Goal: Information Seeking & Learning: Learn about a topic

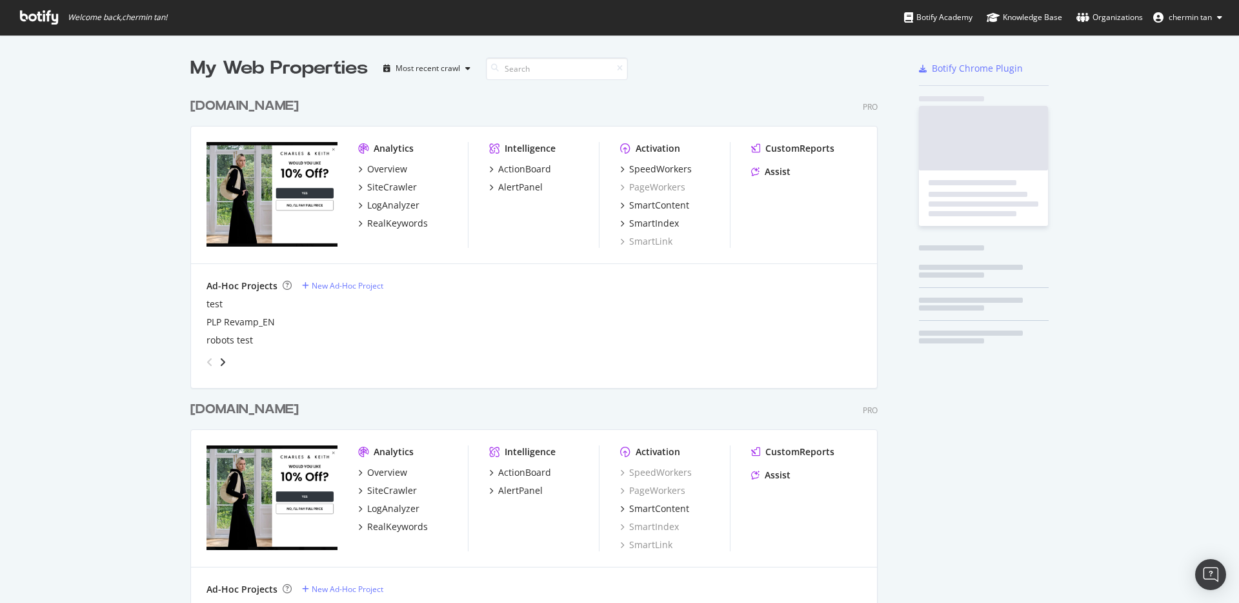
scroll to position [764, 688]
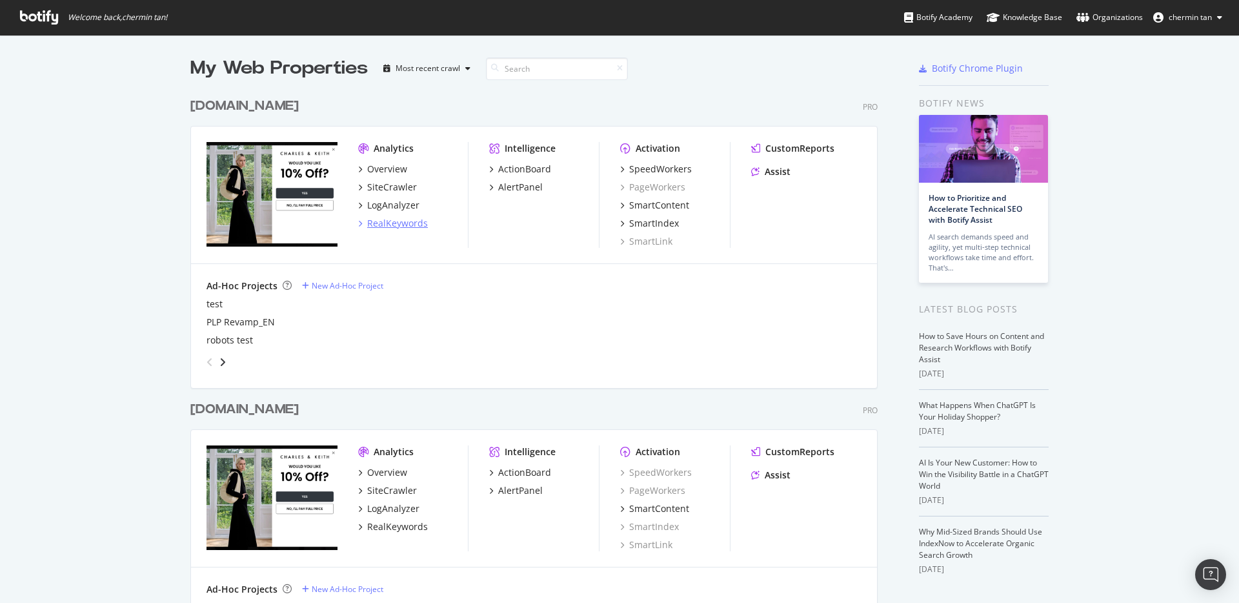
click at [377, 225] on div "RealKeywords" at bounding box center [397, 223] width 61 height 13
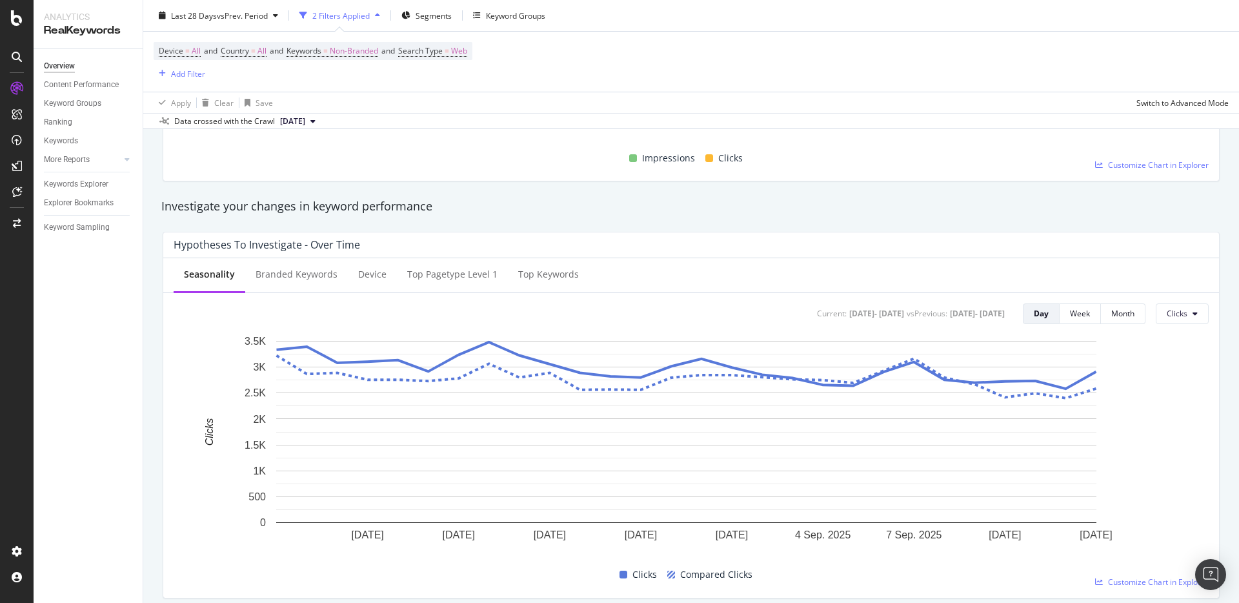
scroll to position [396, 0]
